Goal: Transaction & Acquisition: Purchase product/service

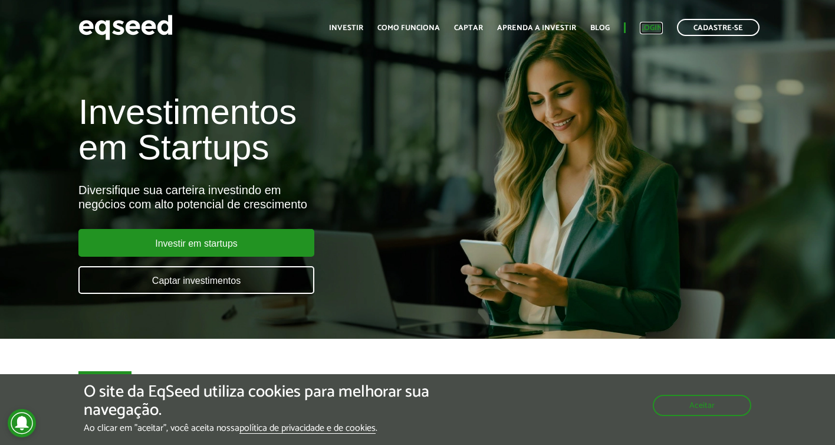
click at [652, 26] on link "Login" at bounding box center [651, 28] width 23 height 8
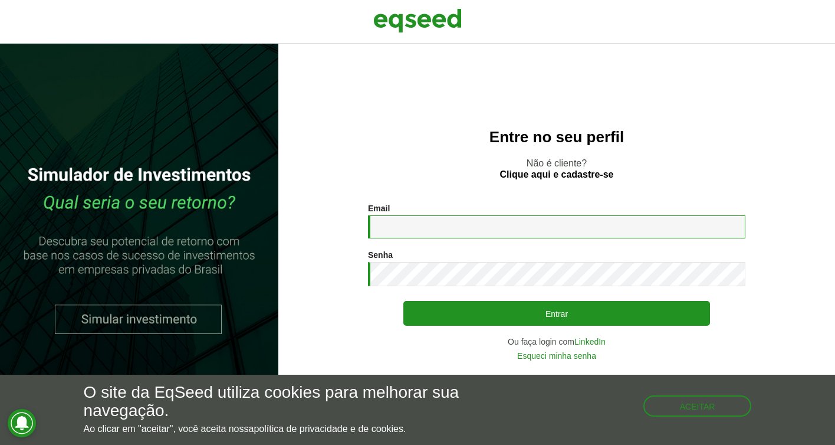
click at [584, 232] on input "Email *" at bounding box center [556, 226] width 377 height 23
type input "**********"
click at [403, 301] on button "Entrar" at bounding box center [556, 313] width 307 height 25
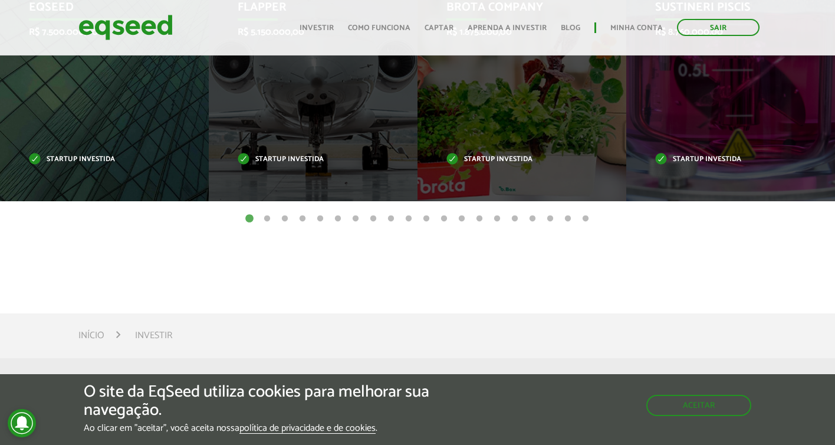
scroll to position [593, 0]
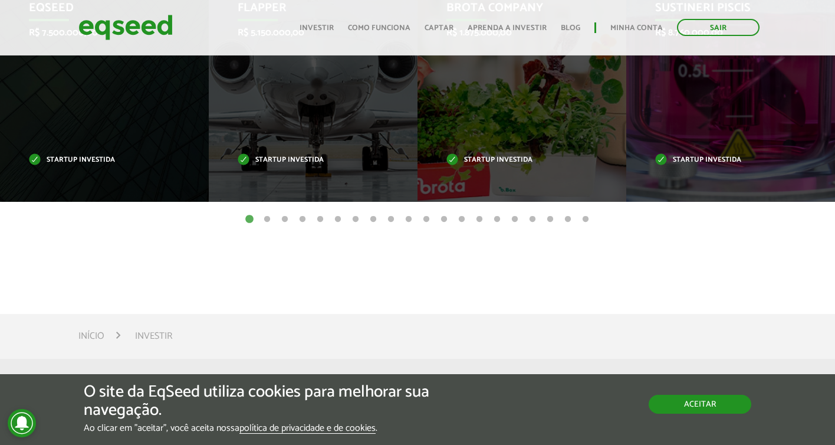
click at [692, 403] on button "Aceitar" at bounding box center [700, 404] width 103 height 19
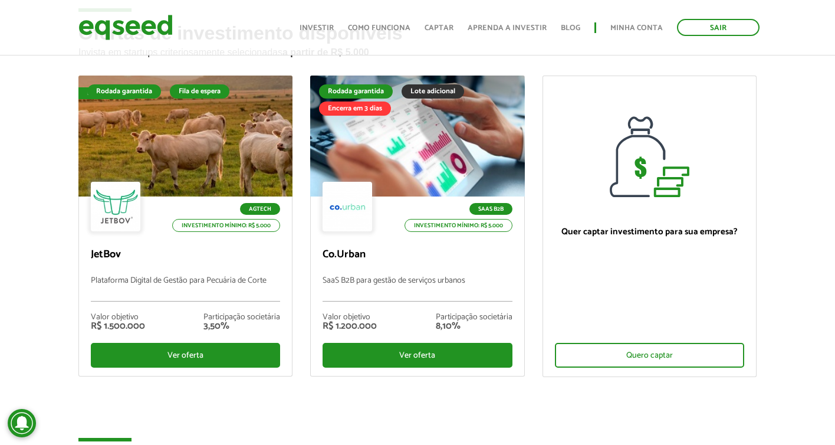
scroll to position [0, 0]
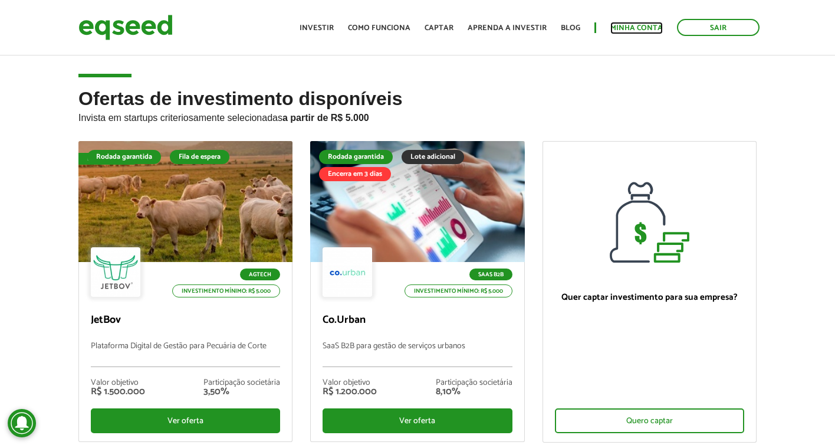
click at [635, 25] on link "Minha conta" at bounding box center [636, 28] width 52 height 8
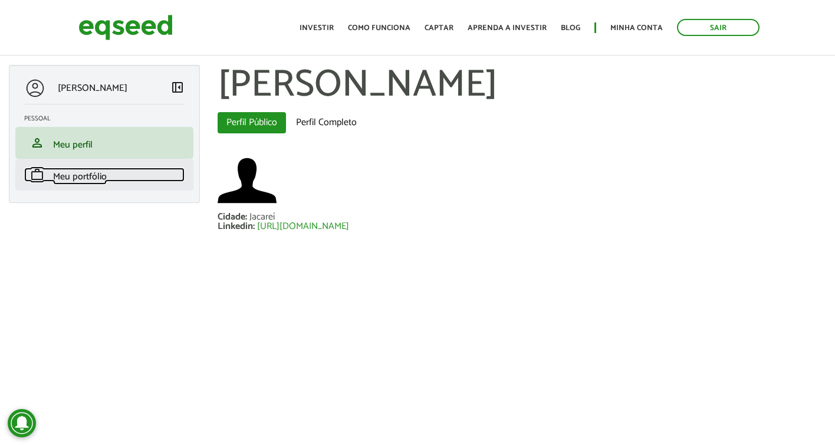
click at [78, 176] on span "Meu portfólio" at bounding box center [80, 177] width 54 height 16
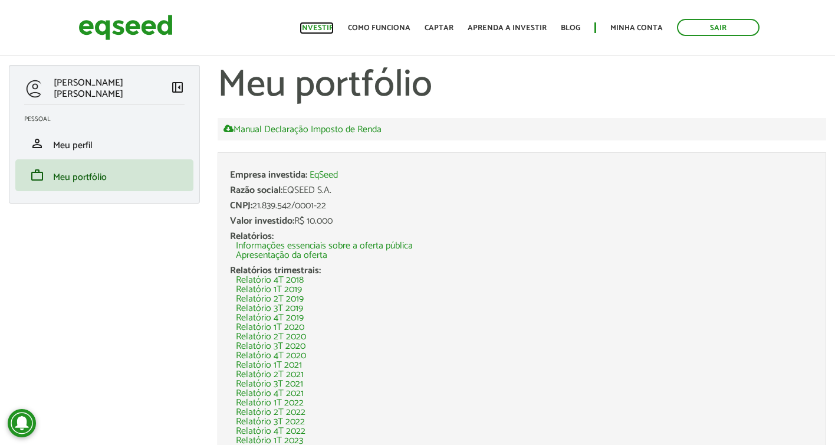
click at [321, 25] on link "Investir" at bounding box center [317, 28] width 34 height 8
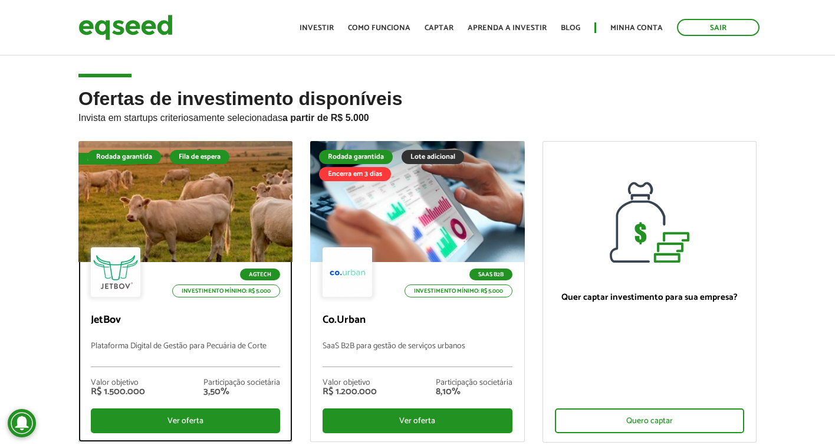
click at [192, 183] on div at bounding box center [185, 201] width 257 height 145
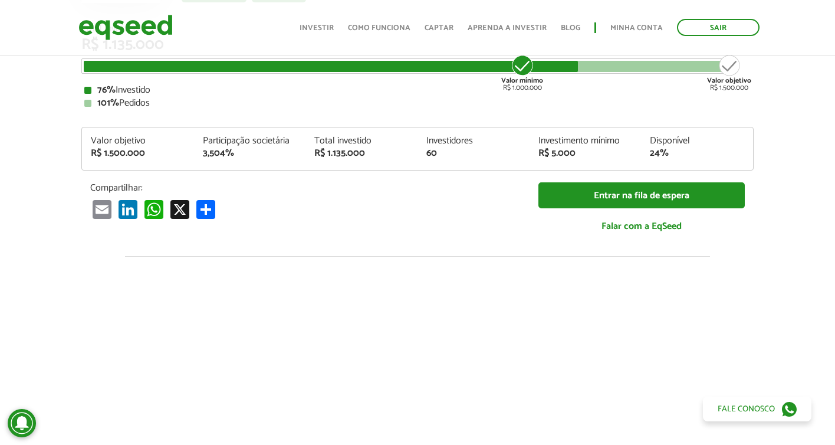
scroll to position [161, 0]
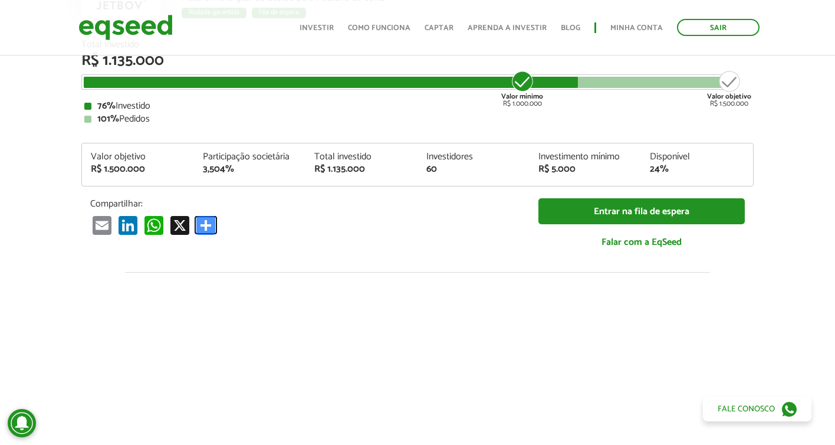
click at [207, 224] on link "Share" at bounding box center [206, 224] width 24 height 19
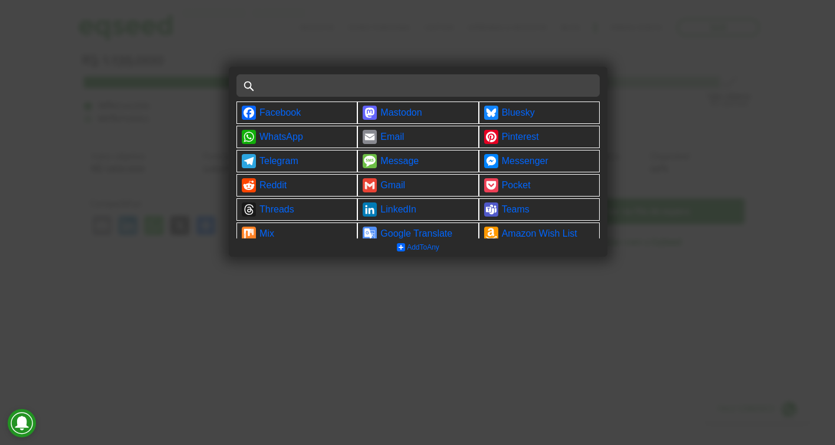
click at [313, 288] on div at bounding box center [417, 222] width 835 height 445
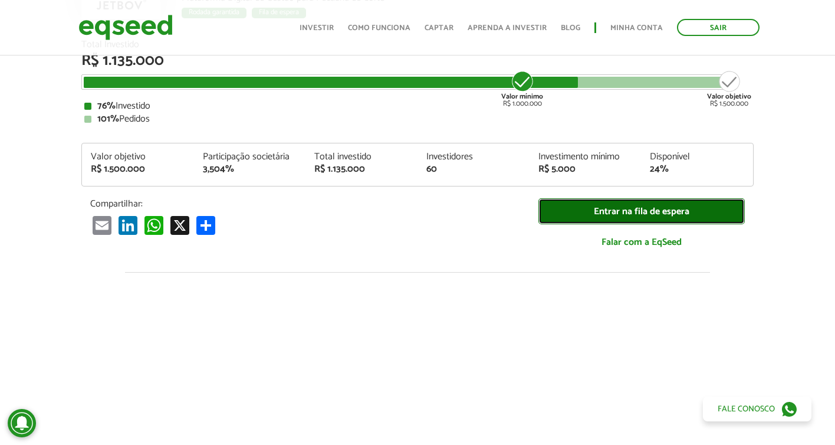
click at [616, 212] on link "Entrar na fila de espera" at bounding box center [641, 211] width 206 height 27
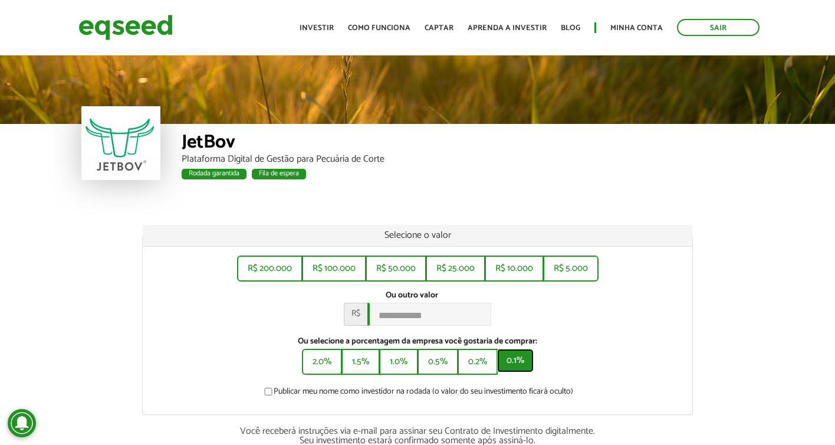
click at [508, 364] on button "0.1%" at bounding box center [515, 361] width 37 height 24
click at [481, 365] on button "0.2%" at bounding box center [477, 361] width 38 height 24
click at [565, 269] on button "R$ 5.000" at bounding box center [570, 267] width 53 height 24
click at [525, 268] on button "R$ 10.000" at bounding box center [514, 267] width 57 height 24
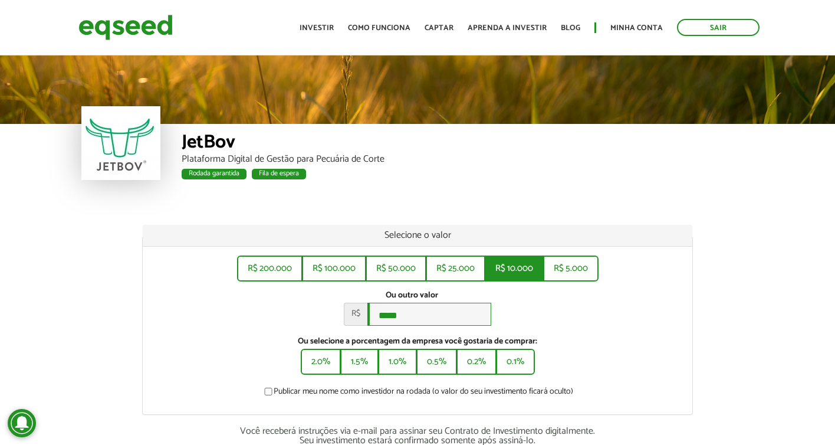
type input "******"
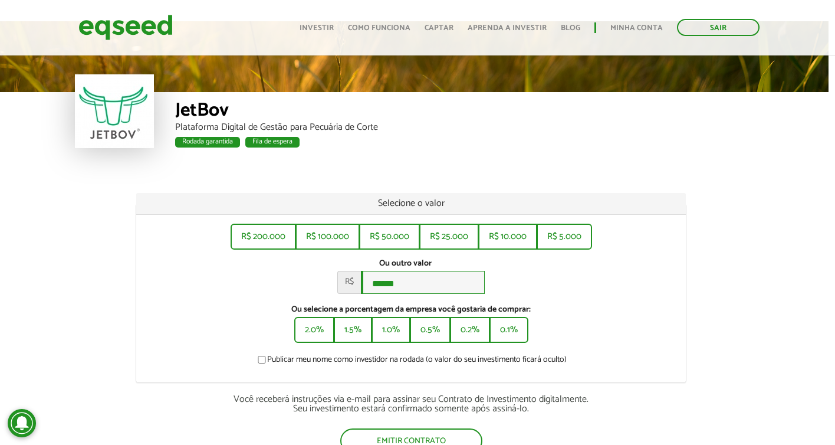
scroll to position [0, 6]
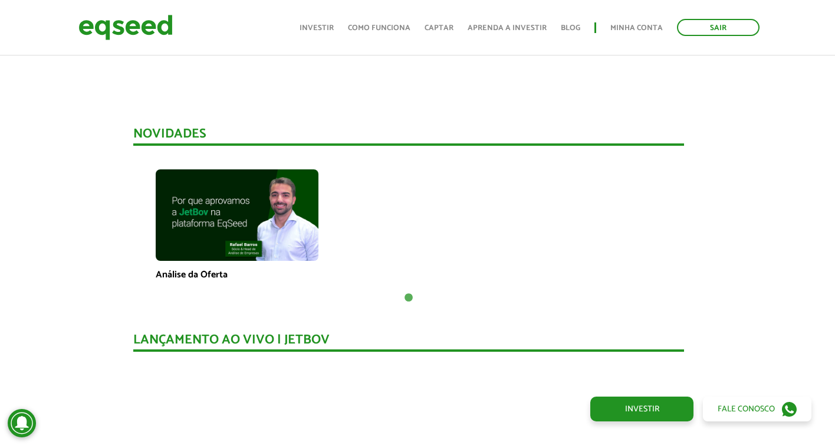
scroll to position [785, 9]
